Goal: Navigation & Orientation: Find specific page/section

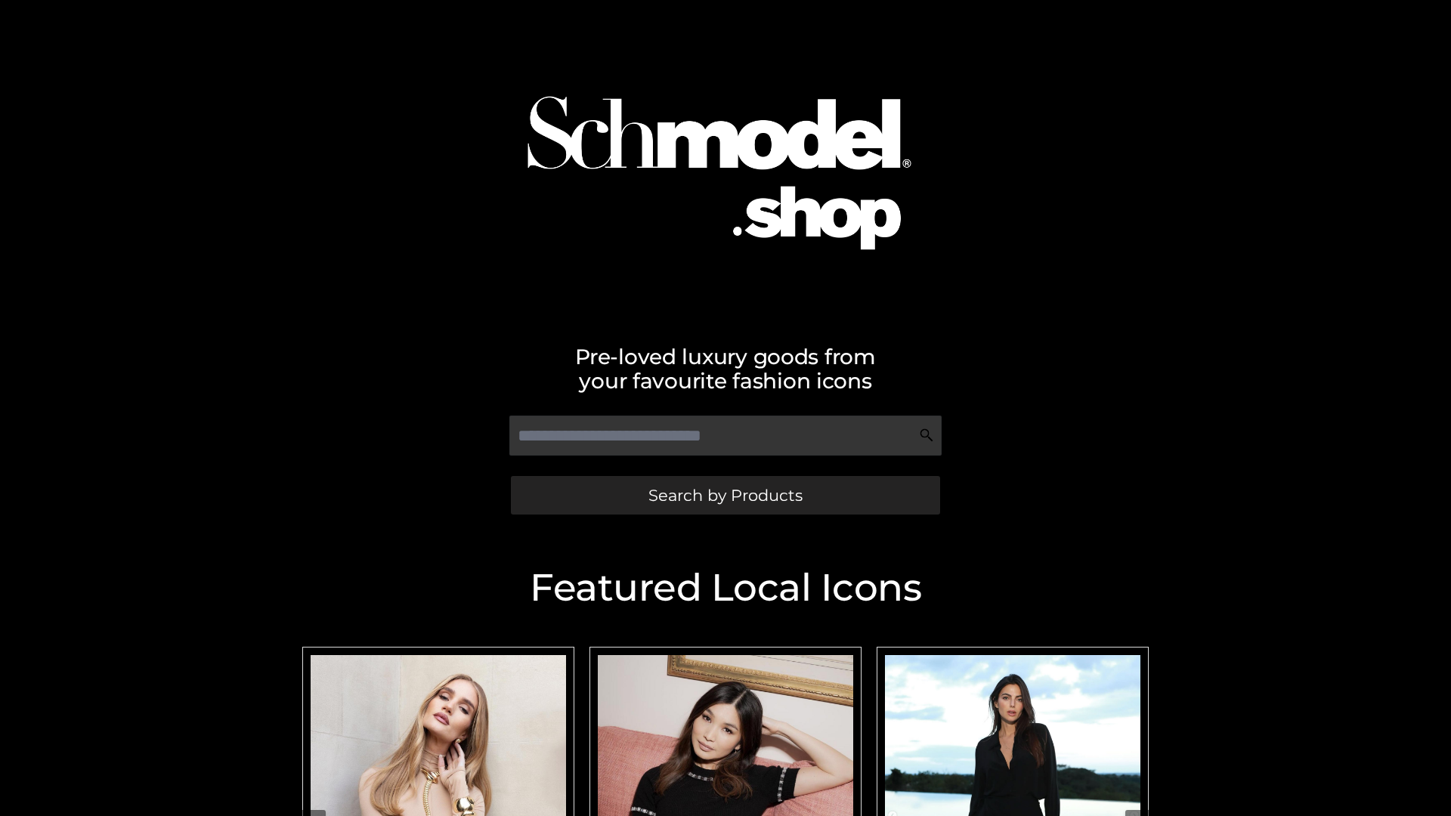
click at [725, 495] on span "Search by Products" at bounding box center [725, 495] width 154 height 16
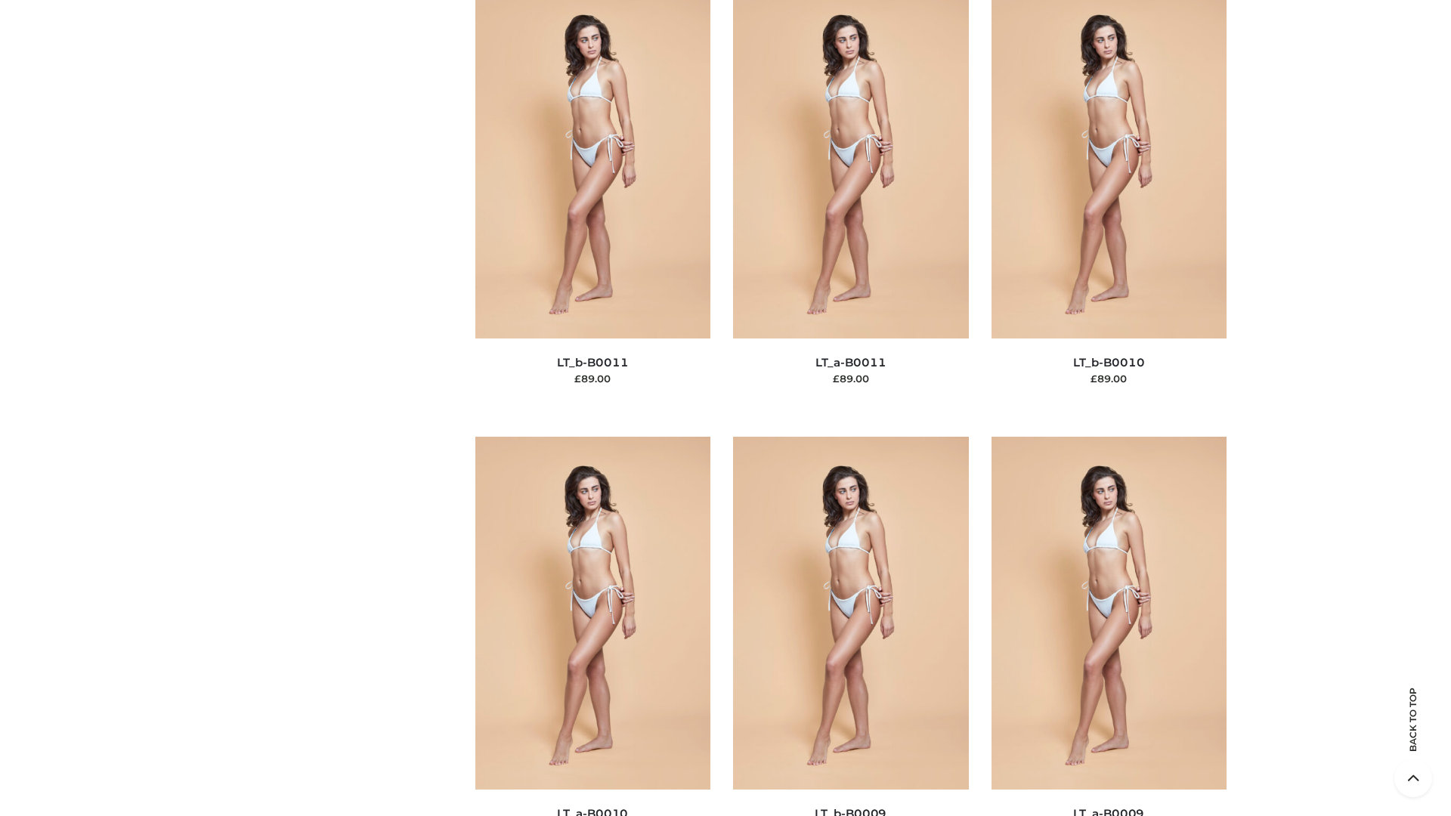
scroll to position [6785, 0]
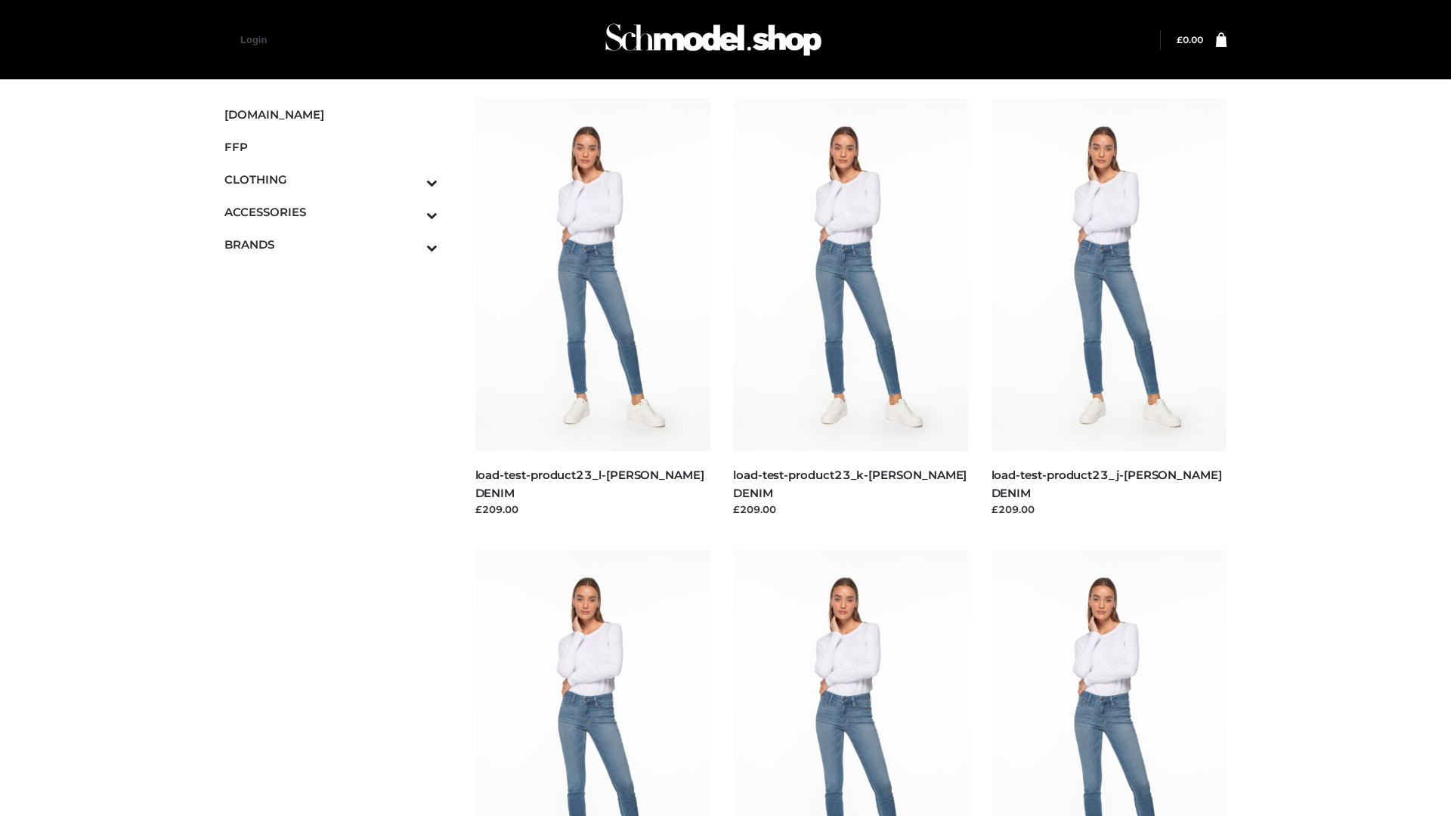
scroll to position [1325, 0]
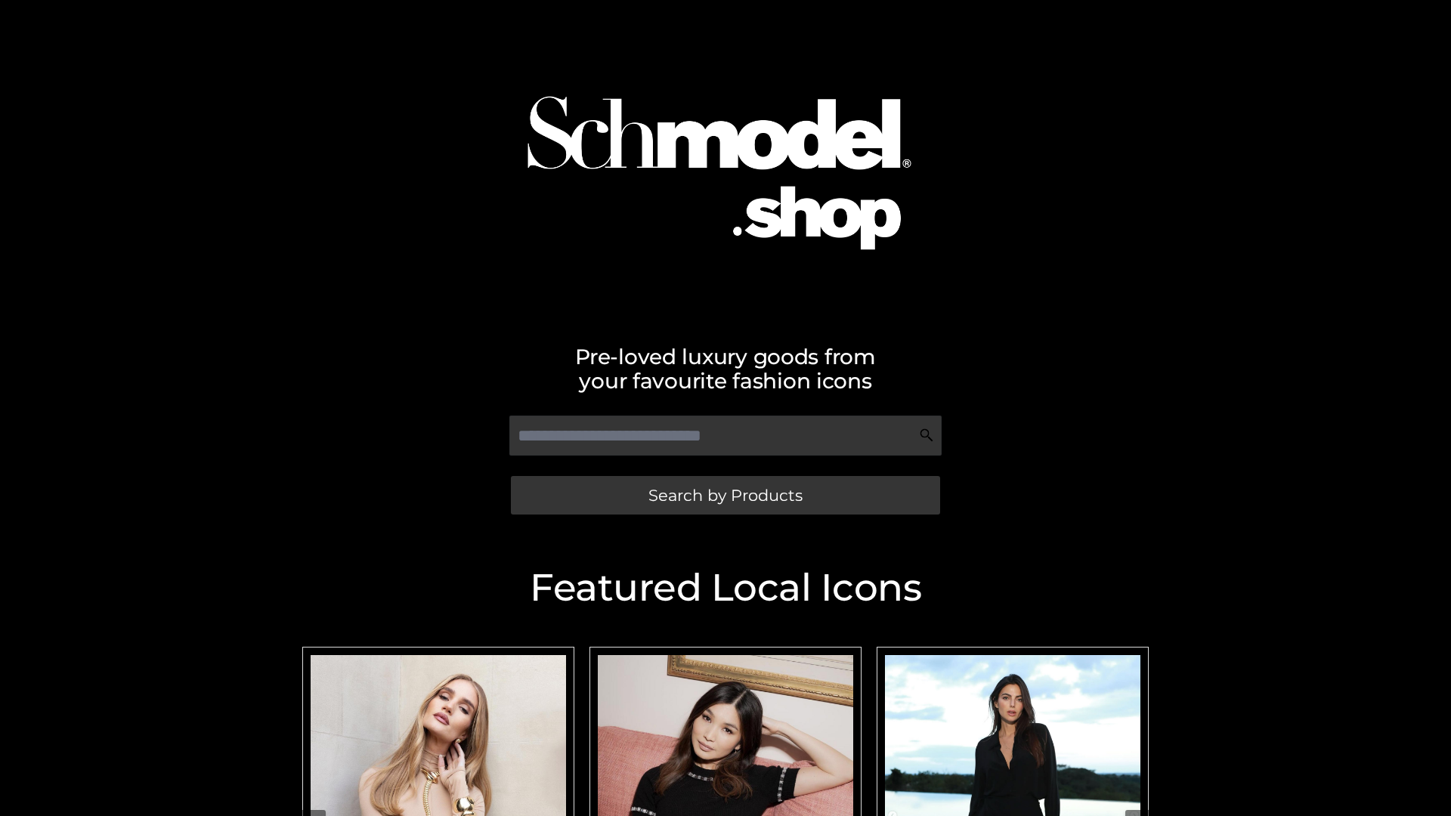
click at [725, 495] on span "Search by Products" at bounding box center [725, 495] width 154 height 16
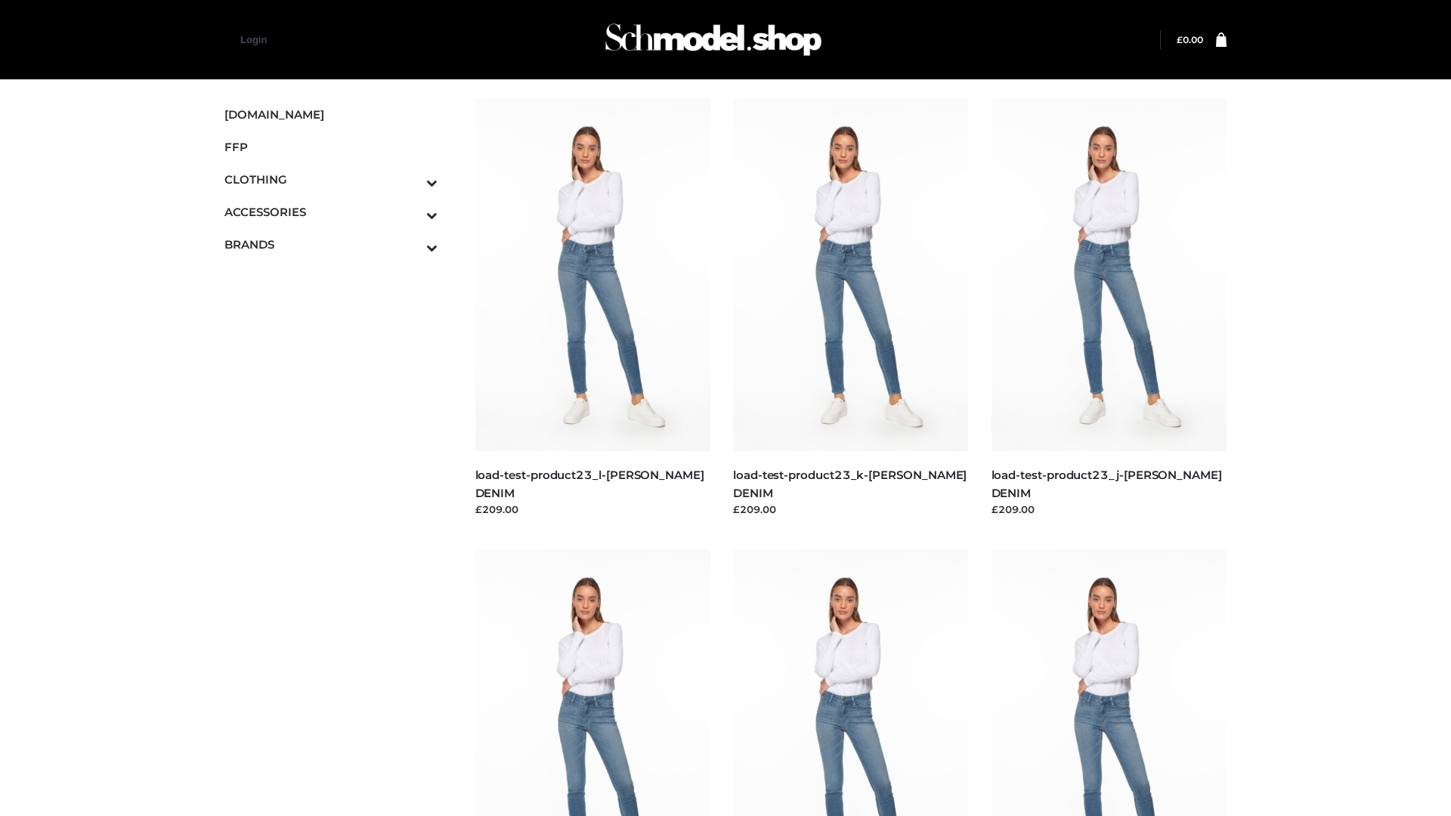
scroll to position [1325, 0]
